Goal: Task Accomplishment & Management: Use online tool/utility

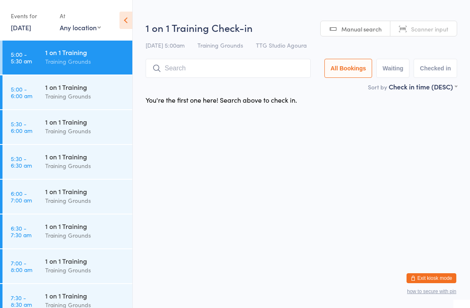
click at [29, 19] on div "Events for" at bounding box center [31, 16] width 41 height 14
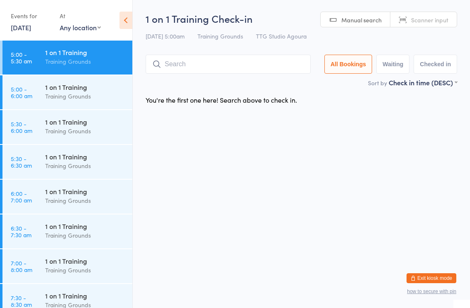
click at [23, 31] on link "[DATE]" at bounding box center [21, 27] width 20 height 9
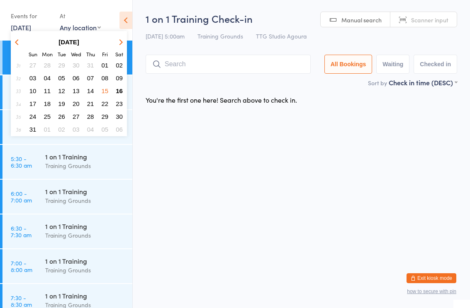
click at [35, 107] on span "17" at bounding box center [32, 103] width 7 height 7
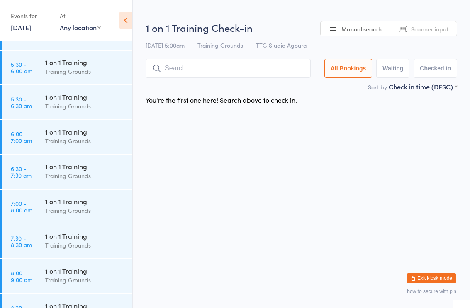
scroll to position [53, 0]
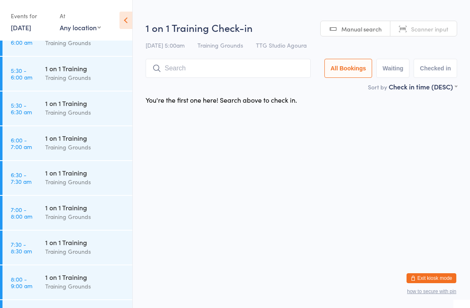
click at [75, 178] on div "Training Grounds" at bounding box center [85, 182] width 80 height 10
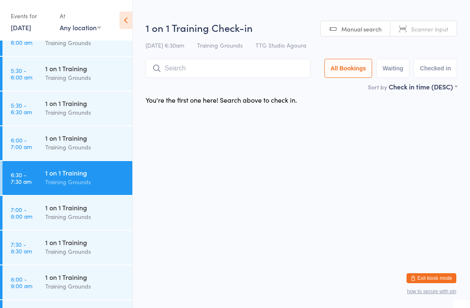
click at [84, 215] on div "Training Grounds" at bounding box center [85, 217] width 80 height 10
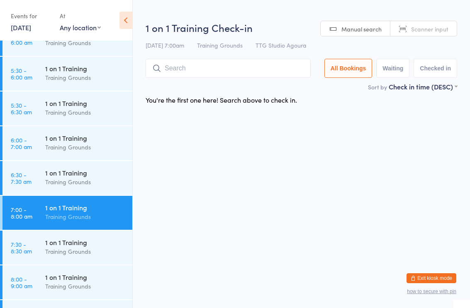
click at [236, 63] on input "search" at bounding box center [228, 68] width 165 height 19
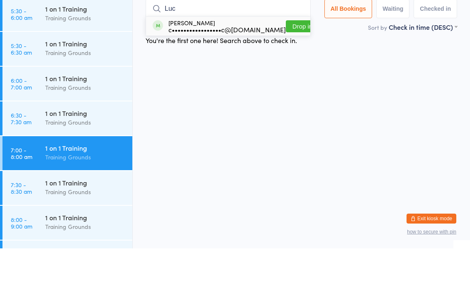
type input "Luc"
click at [216, 86] on div "c•••••••••••••••••c@[DOMAIN_NAME]" at bounding box center [226, 89] width 117 height 7
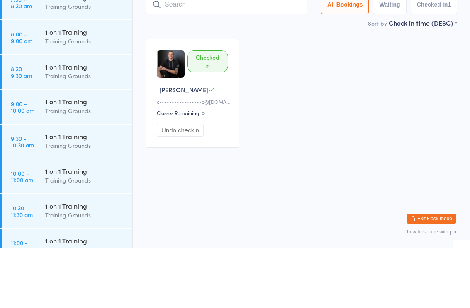
scroll to position [240, 0]
